Goal: Obtain resource: Download file/media

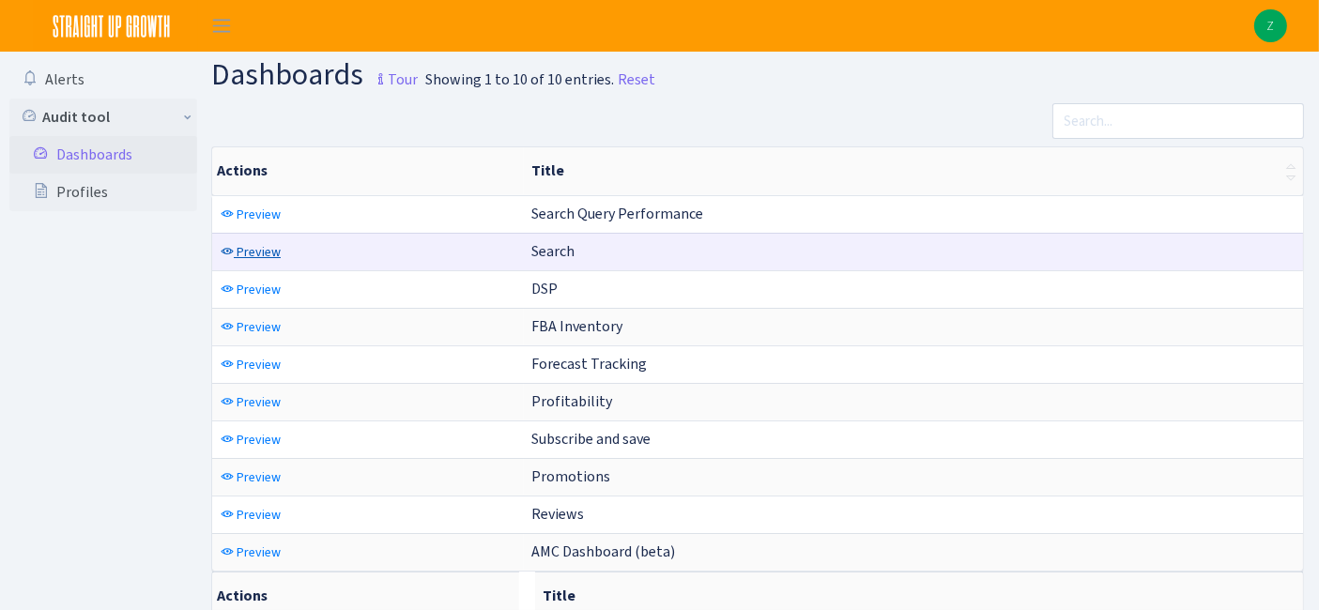
click at [252, 254] on span "Preview" at bounding box center [259, 252] width 44 height 18
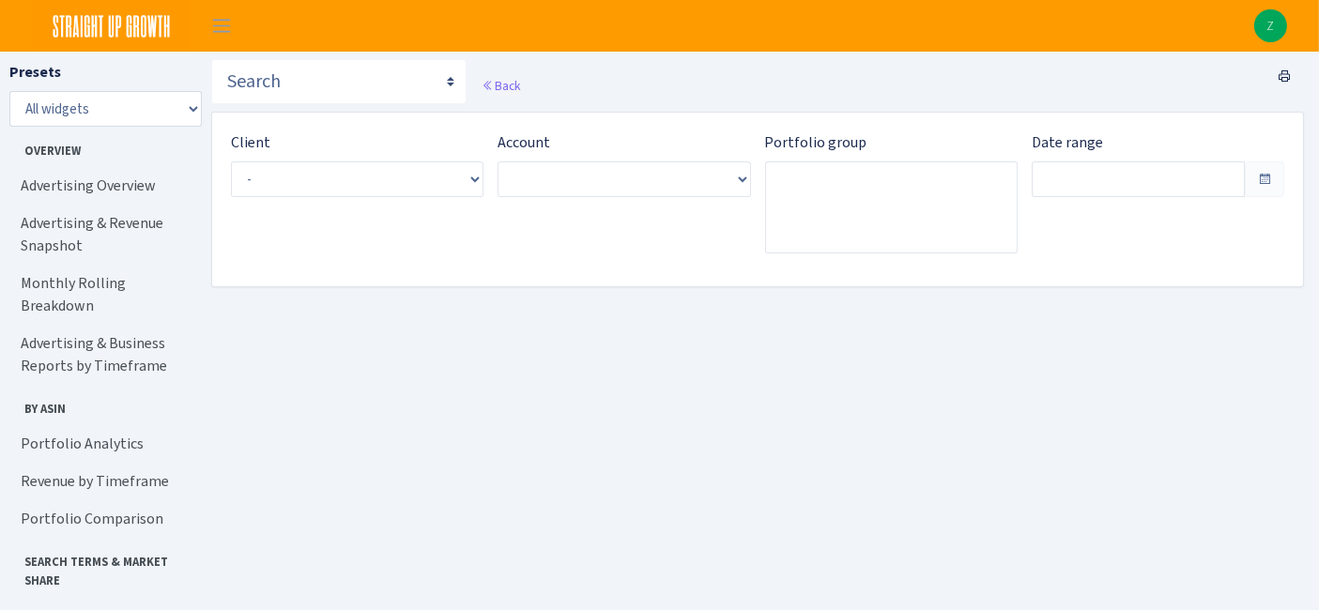
type input "Sep 11, 2025 - Oct 10, 2025"
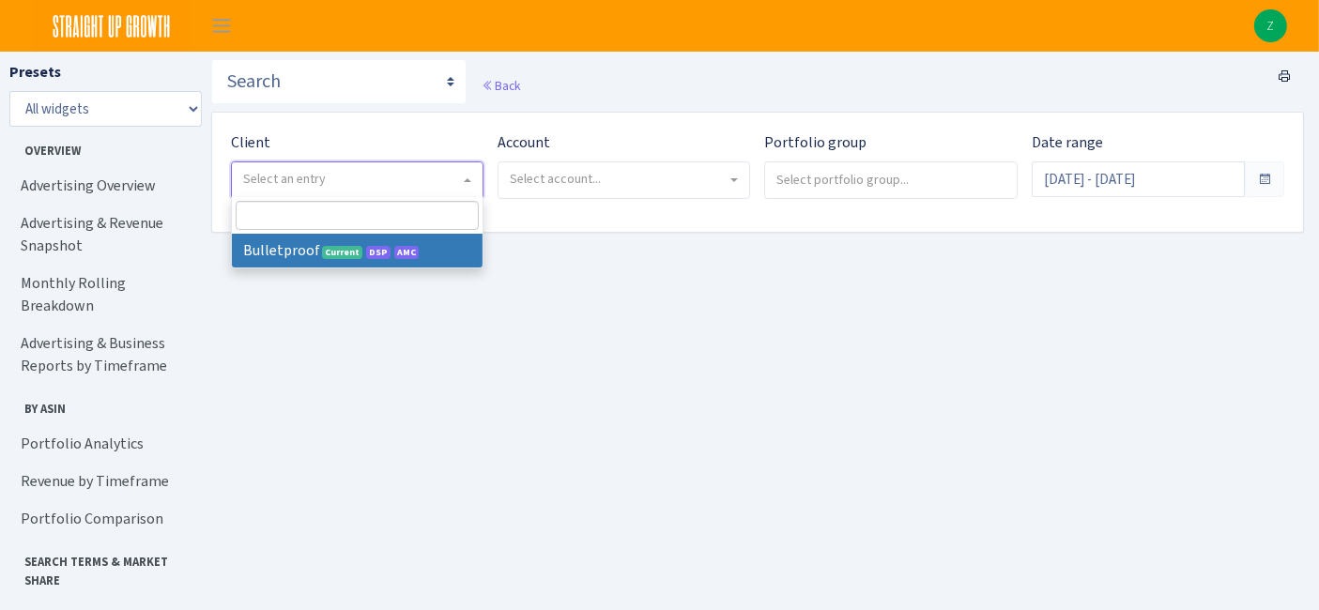
click at [389, 176] on span "Select an entry" at bounding box center [351, 179] width 217 height 19
select select "409"
select select
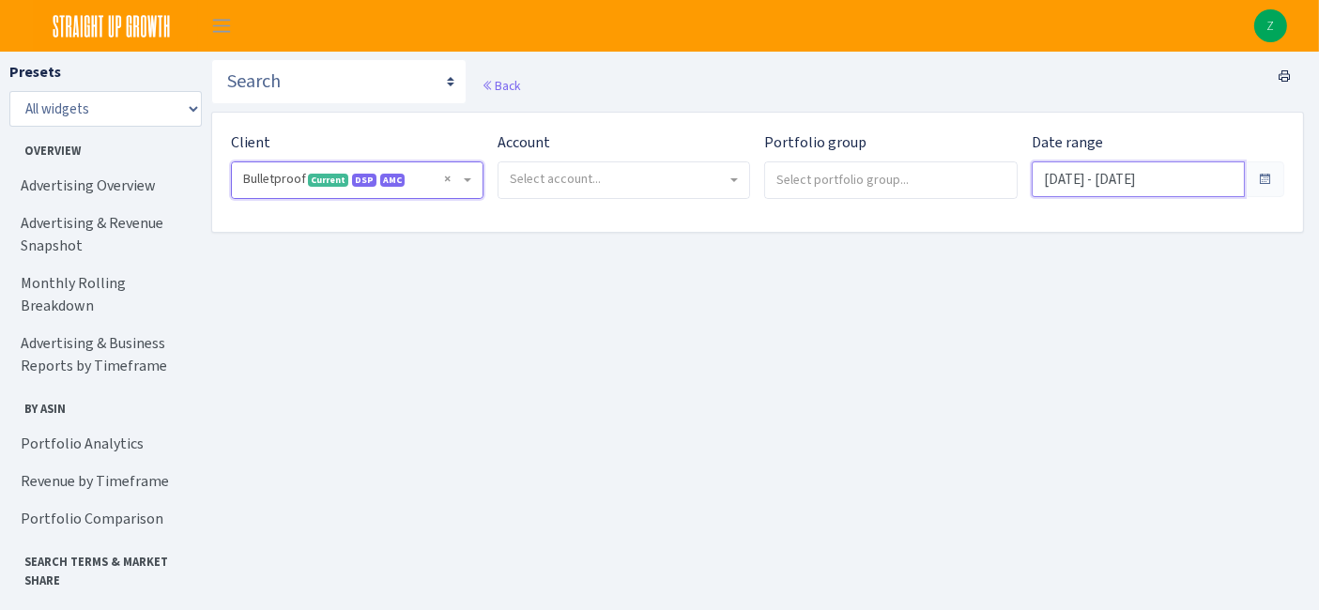
click at [1156, 180] on input "Sep 11, 2025 - Oct 10, 2025" at bounding box center [1138, 180] width 213 height 36
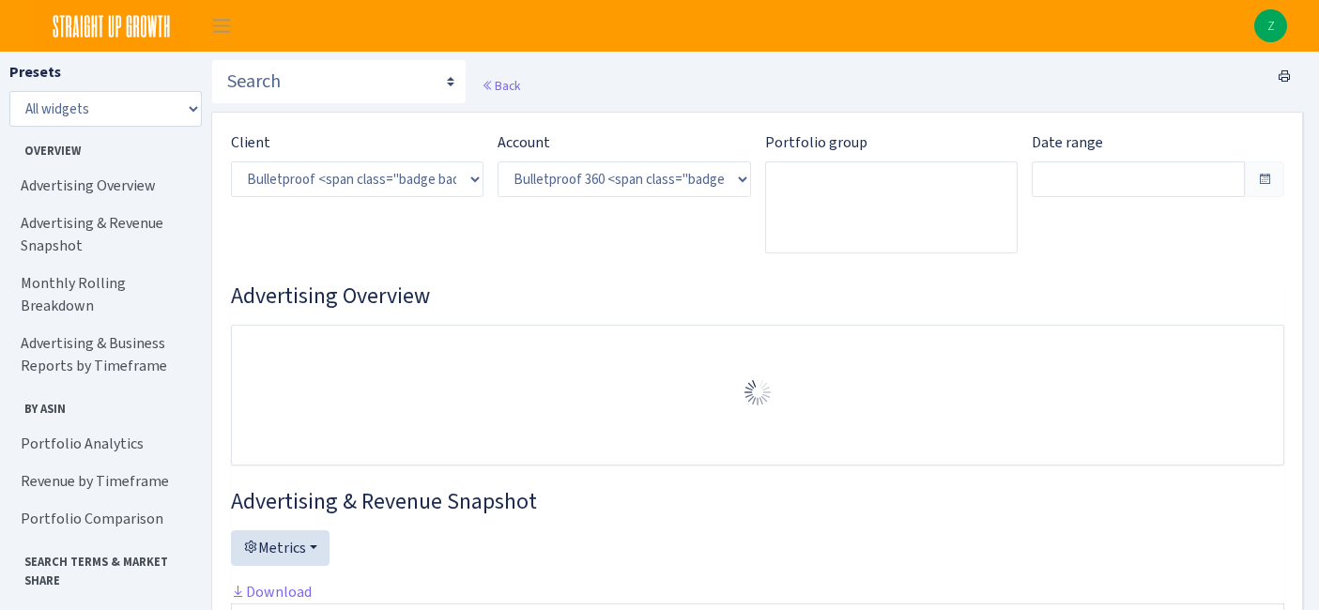
select select "3235730245795869"
click at [1156, 180] on input "text" at bounding box center [1138, 180] width 213 height 36
click at [1223, 243] on div "Date range" at bounding box center [1158, 199] width 281 height 137
type input "Sep 14, 2025 - Oct 13, 2025"
type input "Aug 15, 2025 - Sep 13, 2025"
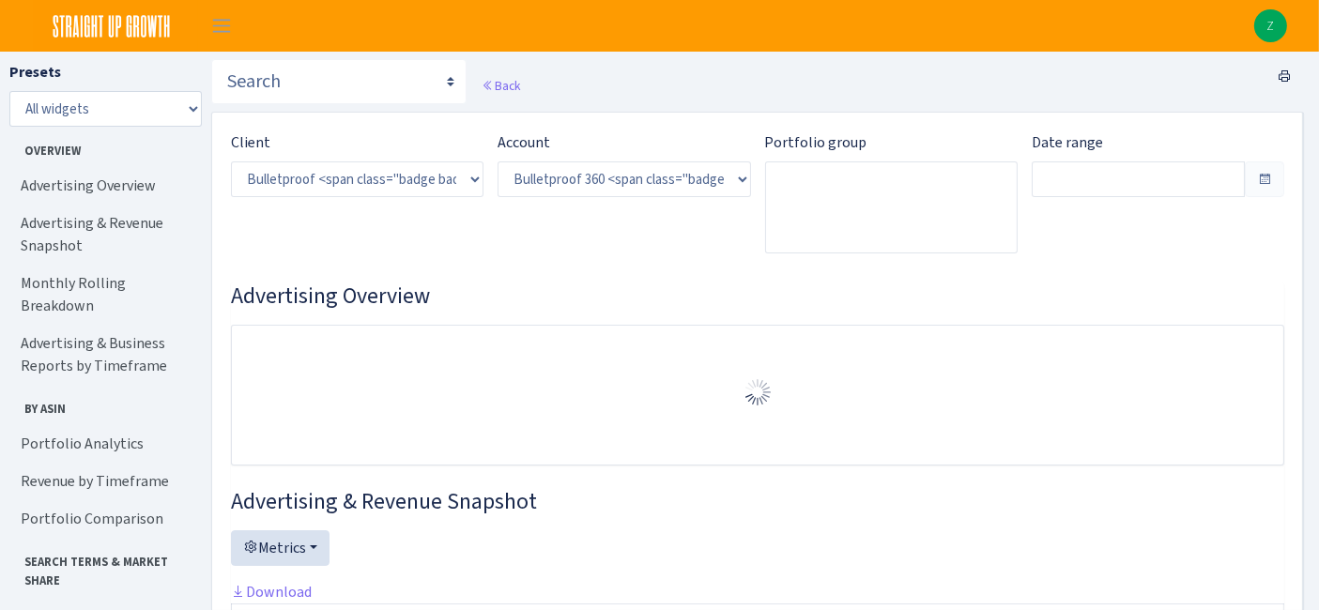
type input "Aug 15, 2025 - Sep 13, 2025"
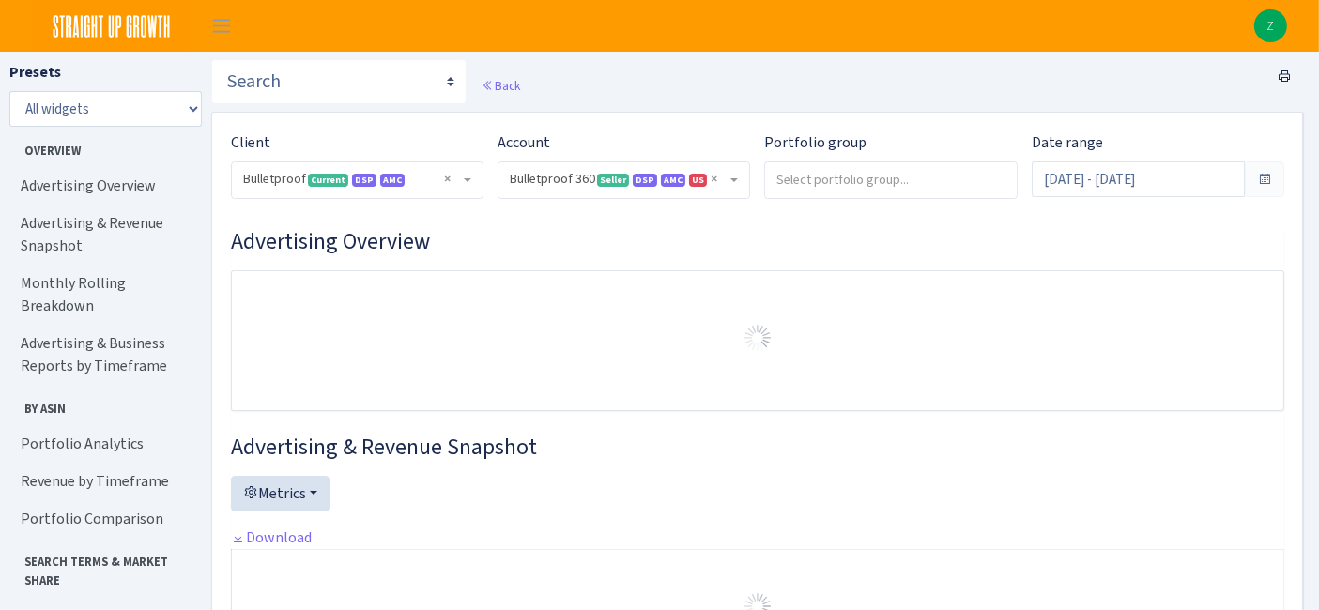
click at [1258, 186] on span at bounding box center [1264, 179] width 15 height 15
click at [1196, 180] on input "Sep 14, 2025 - Oct 13, 2025" at bounding box center [1138, 180] width 213 height 36
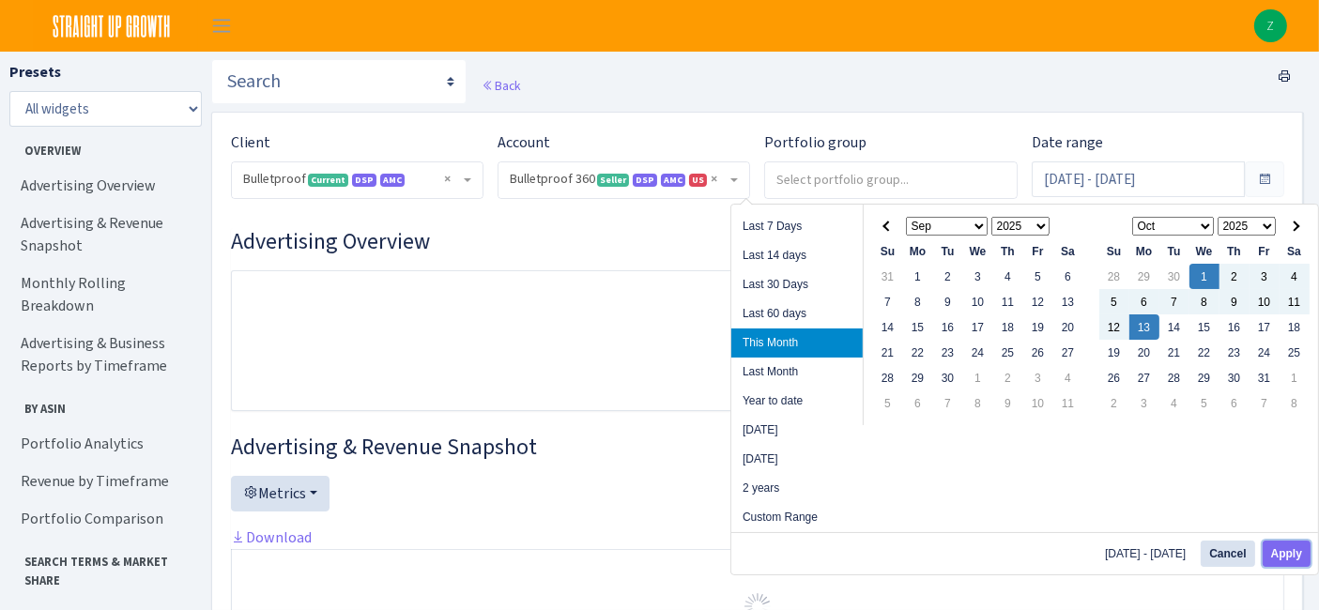
click at [1285, 548] on button "Apply" at bounding box center [1287, 554] width 48 height 26
type input "Oct 1, 2025 - Oct 13, 2025"
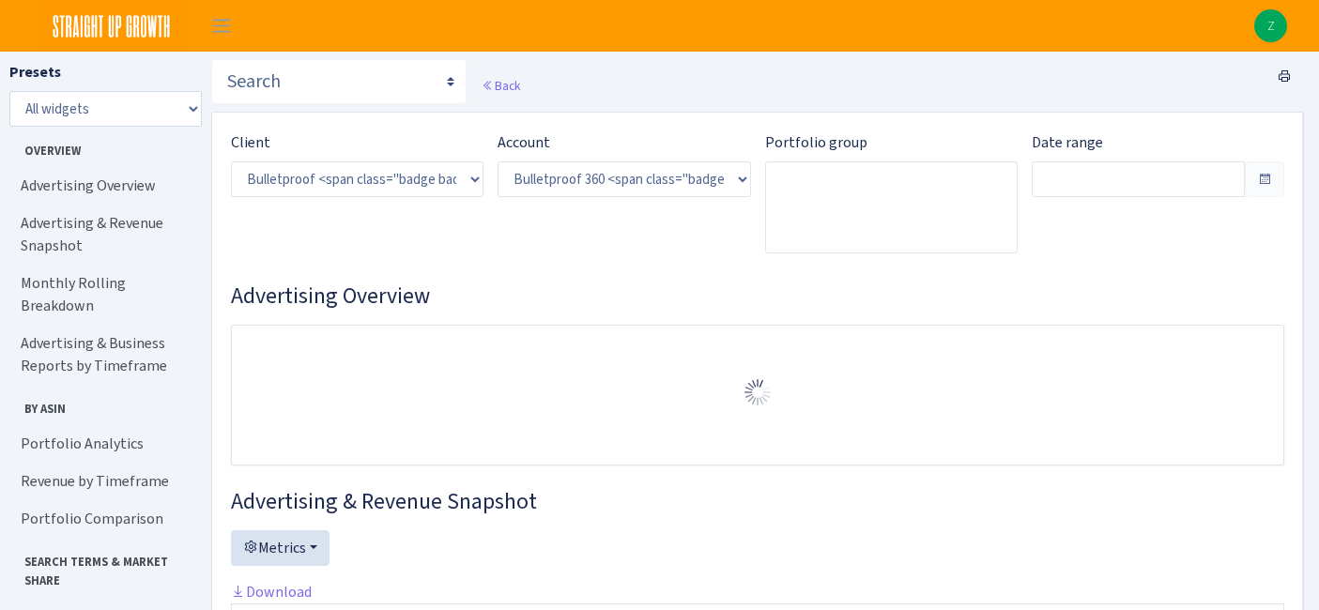
select select "3235730245795869"
type input "Oct 1, 2025 - Oct 13, 2025"
type input "Sep 18, 2025 - Sep 30, 2025"
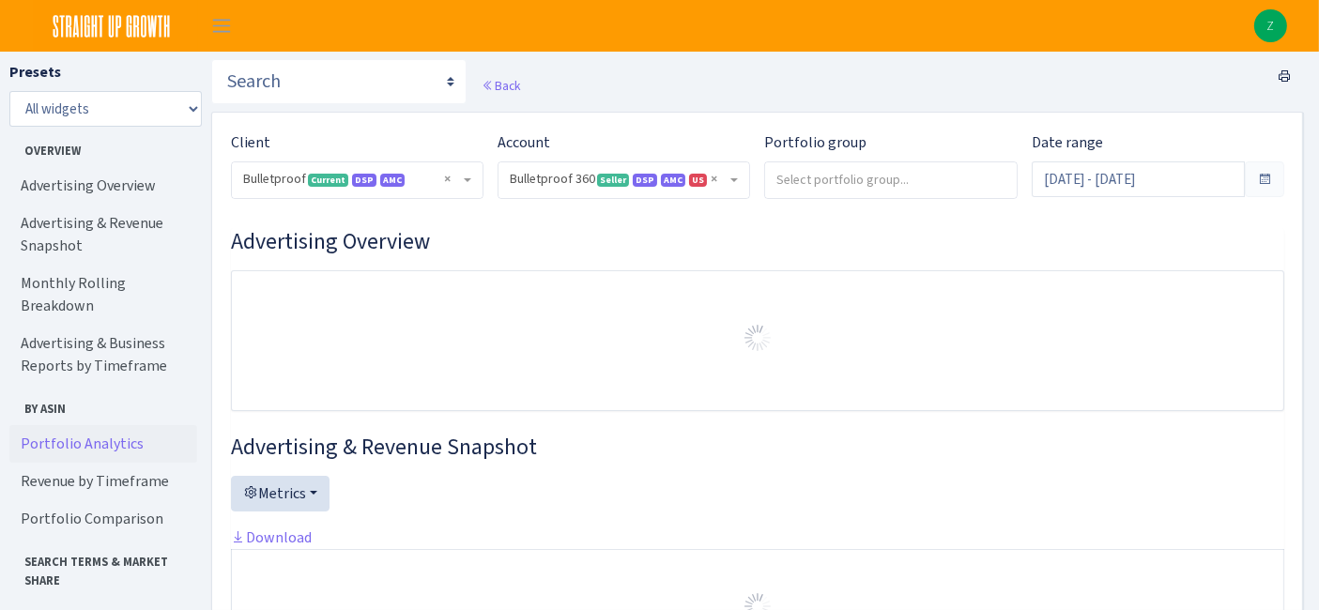
click at [62, 426] on link "Portfolio Analytics" at bounding box center [103, 444] width 188 height 38
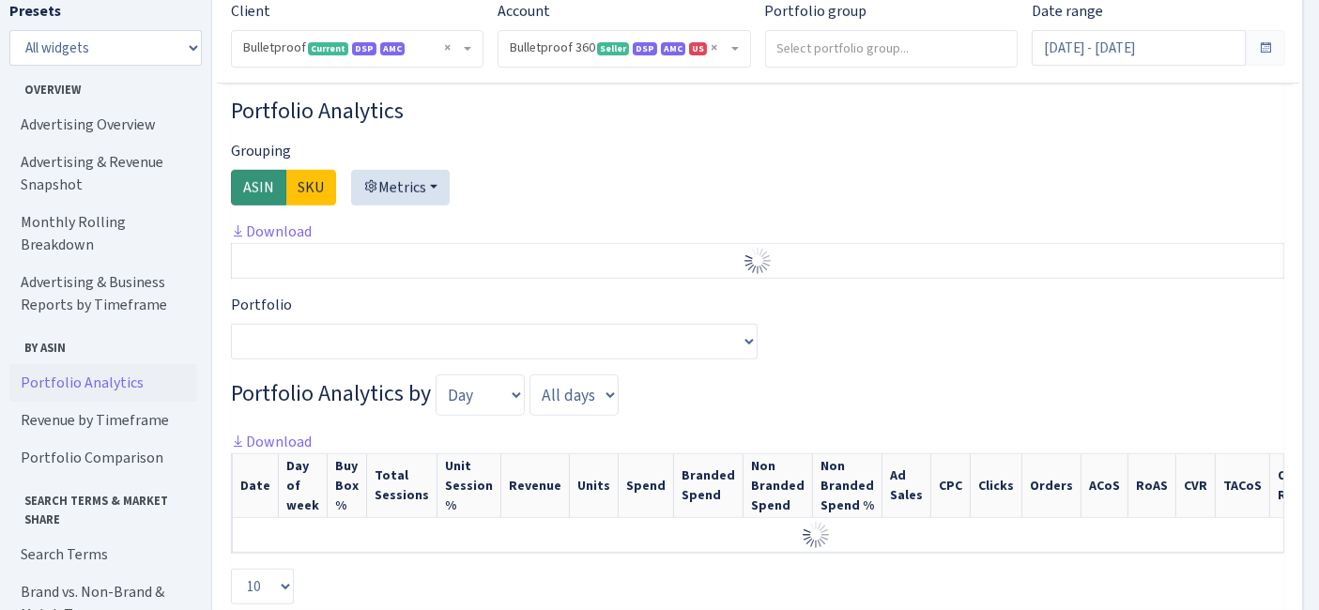
scroll to position [1366, 0]
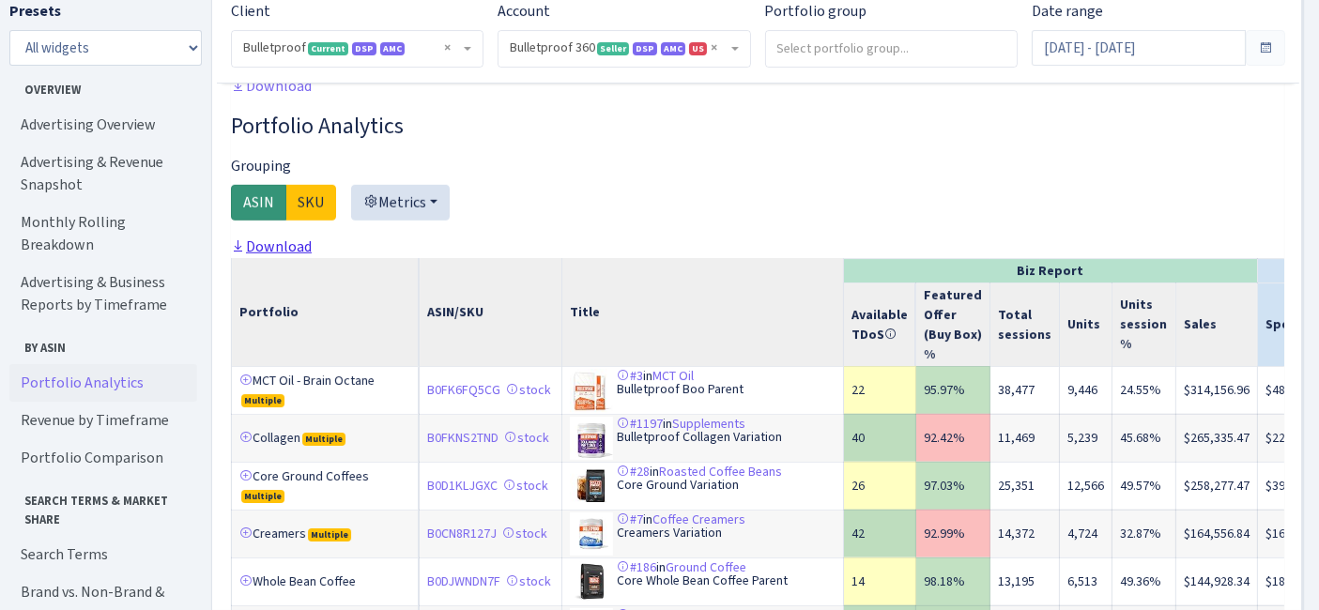
click at [298, 256] on link "Download" at bounding box center [271, 247] width 81 height 20
click at [1136, 58] on input "Oct 1, 2025 - Oct 13, 2025" at bounding box center [1138, 48] width 213 height 36
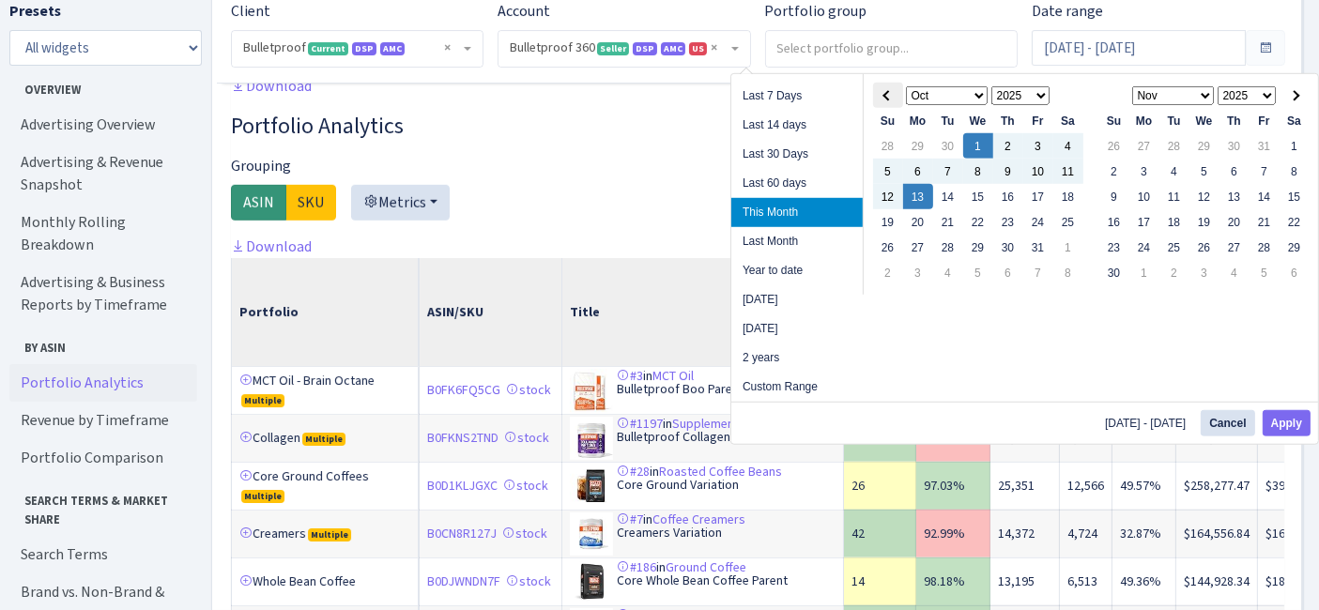
click at [881, 95] on th at bounding box center [888, 95] width 30 height 25
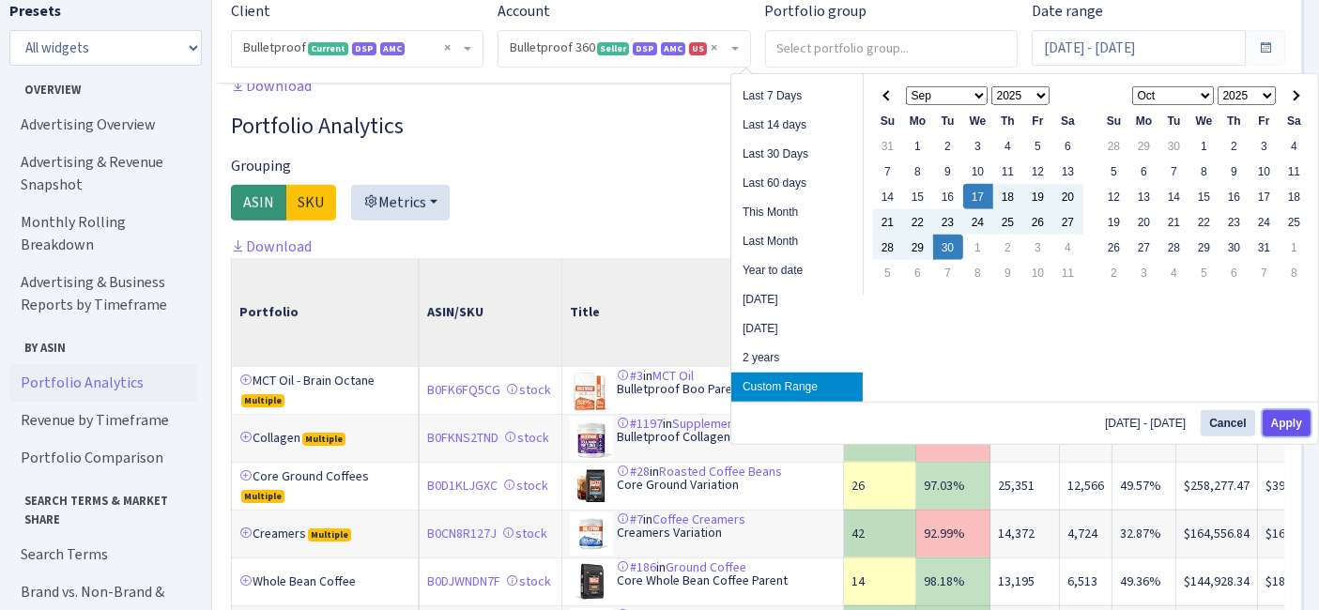
click at [1283, 417] on button "Apply" at bounding box center [1287, 423] width 48 height 26
type input "[DATE] - [DATE]"
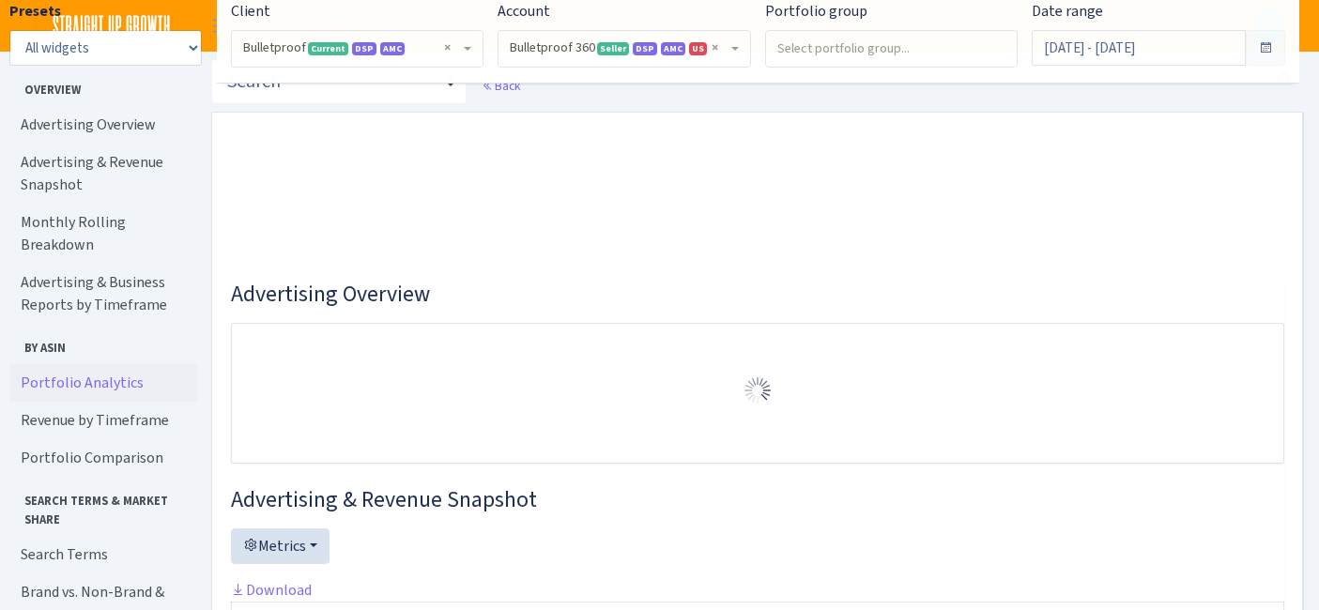
select select "3235730245795869"
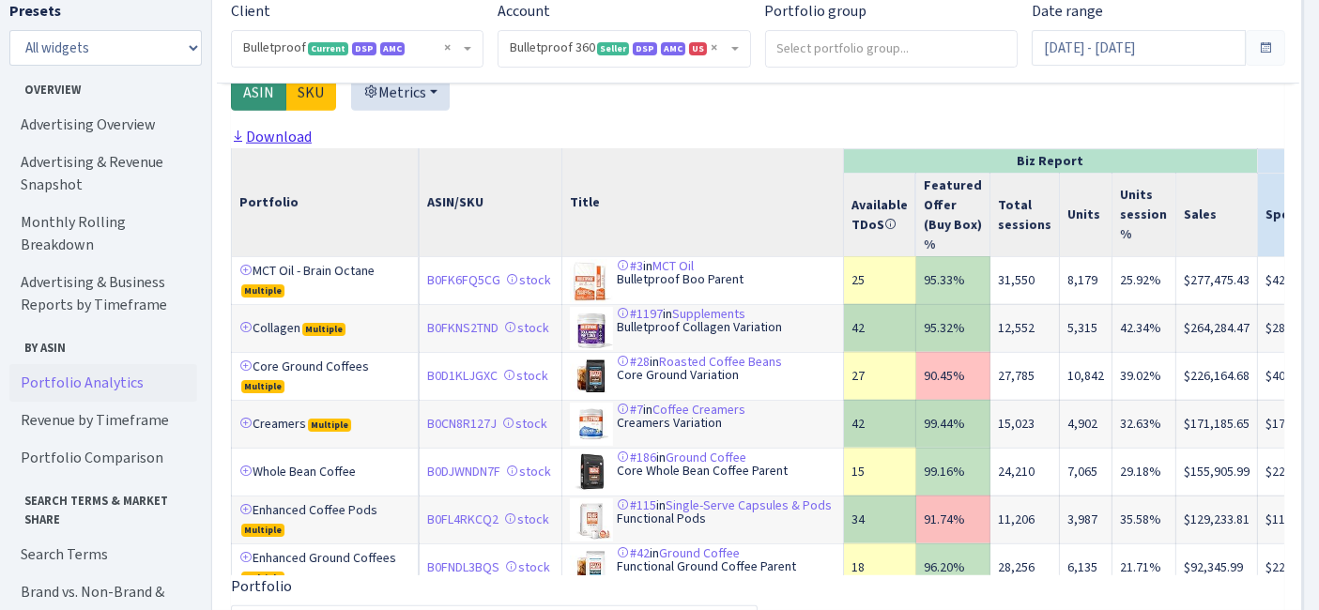
click at [282, 147] on link "Download" at bounding box center [271, 137] width 81 height 20
